Goal: Find specific page/section: Find specific page/section

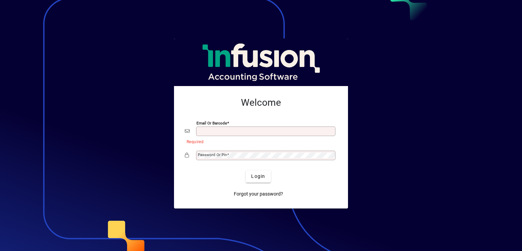
click at [211, 132] on input "Email or Barcode" at bounding box center [266, 130] width 137 height 5
type input "**********"
click at [228, 156] on span at bounding box center [228, 154] width 2 height 5
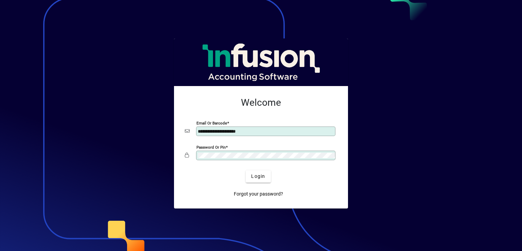
click at [246, 170] on button "Login" at bounding box center [258, 176] width 25 height 12
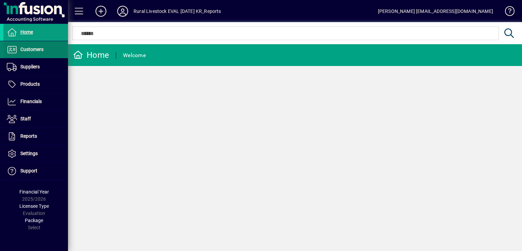
click at [30, 44] on span at bounding box center [35, 49] width 65 height 16
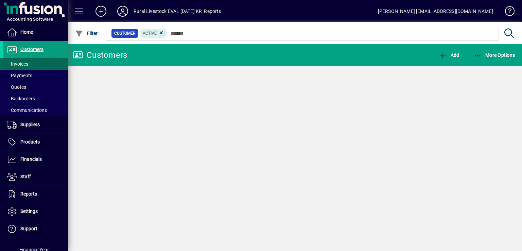
click at [42, 63] on span at bounding box center [35, 64] width 65 height 16
